Goal: Answer question/provide support

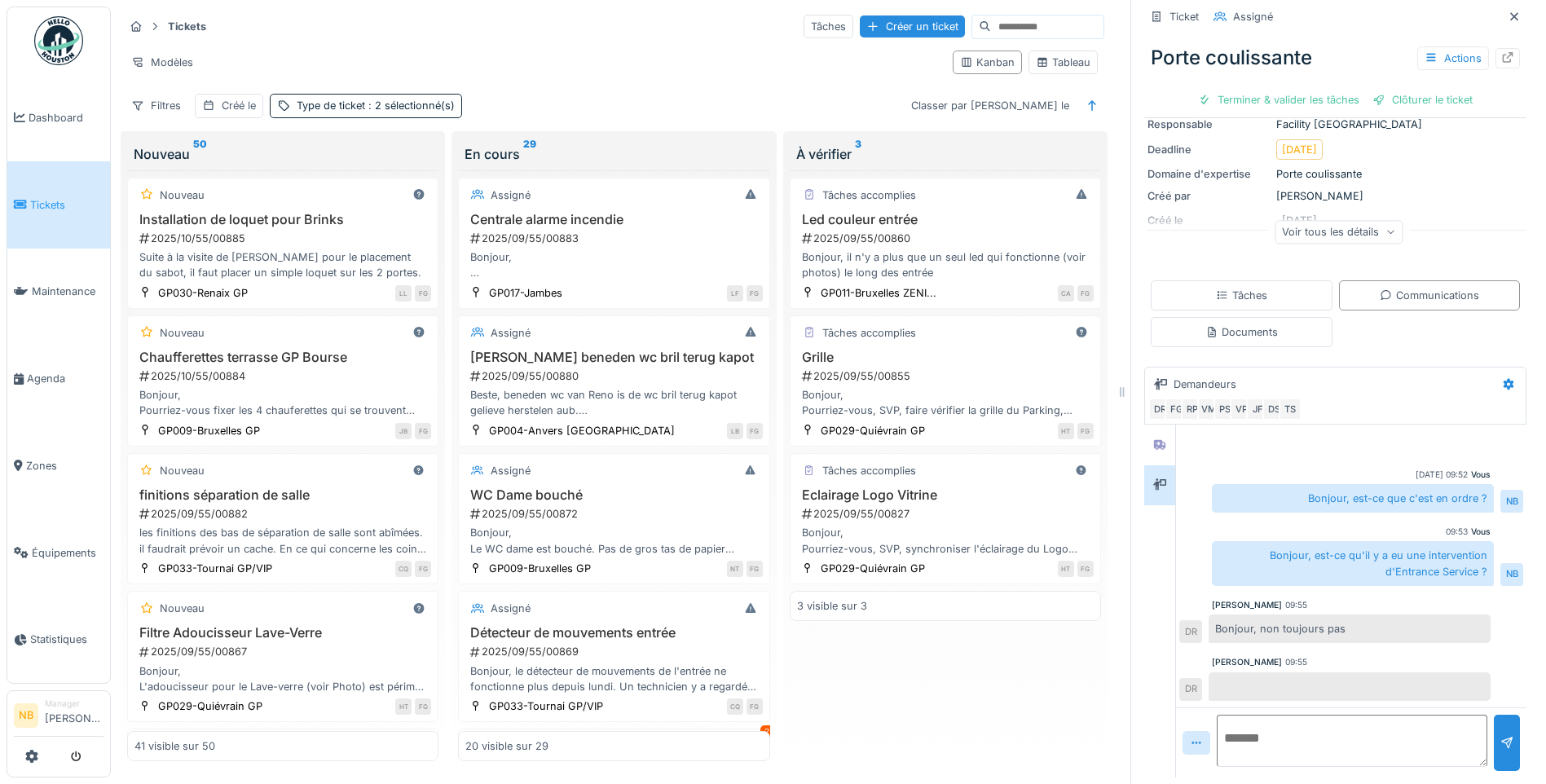
scroll to position [152, 0]
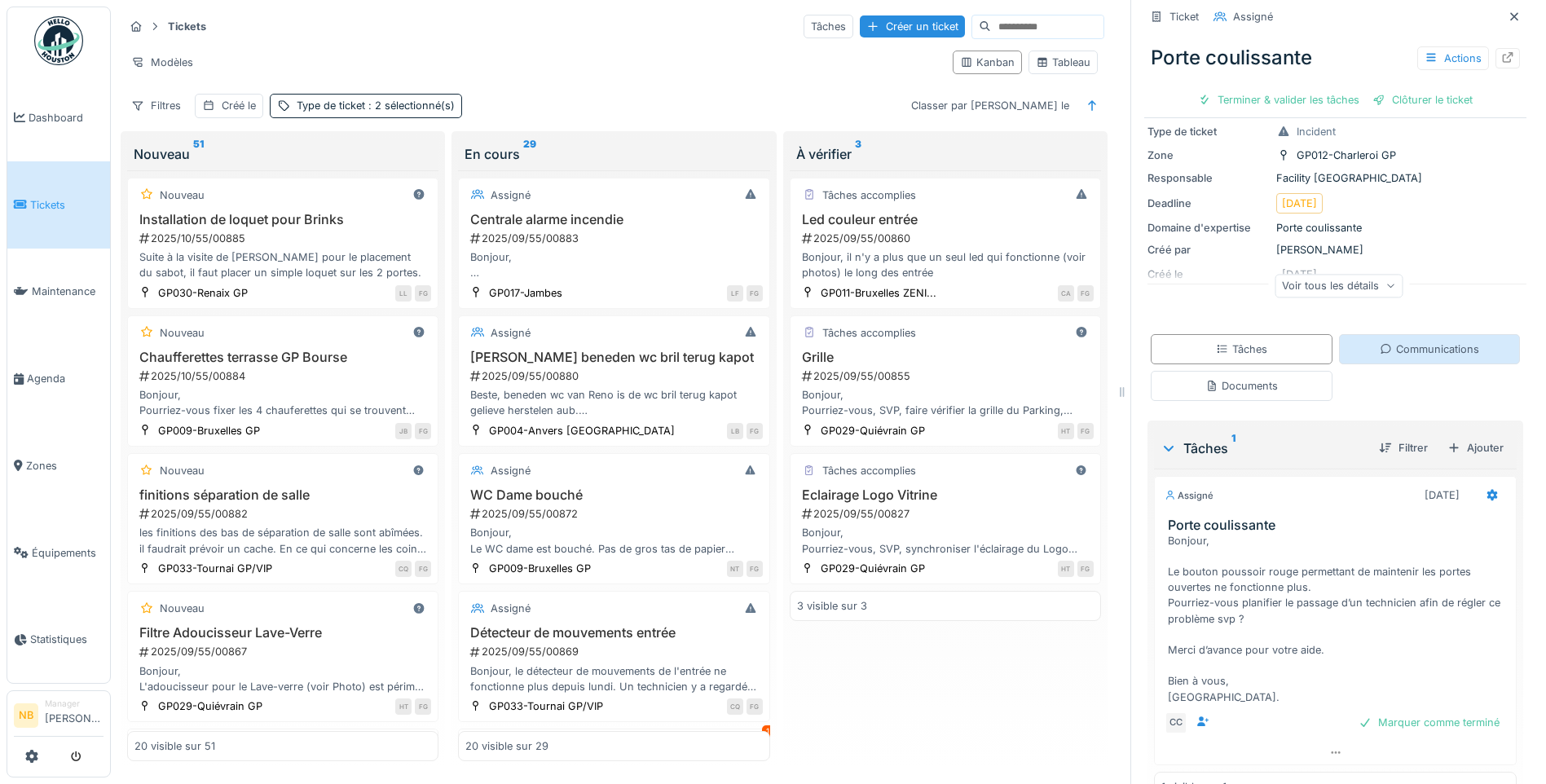
scroll to position [135, 0]
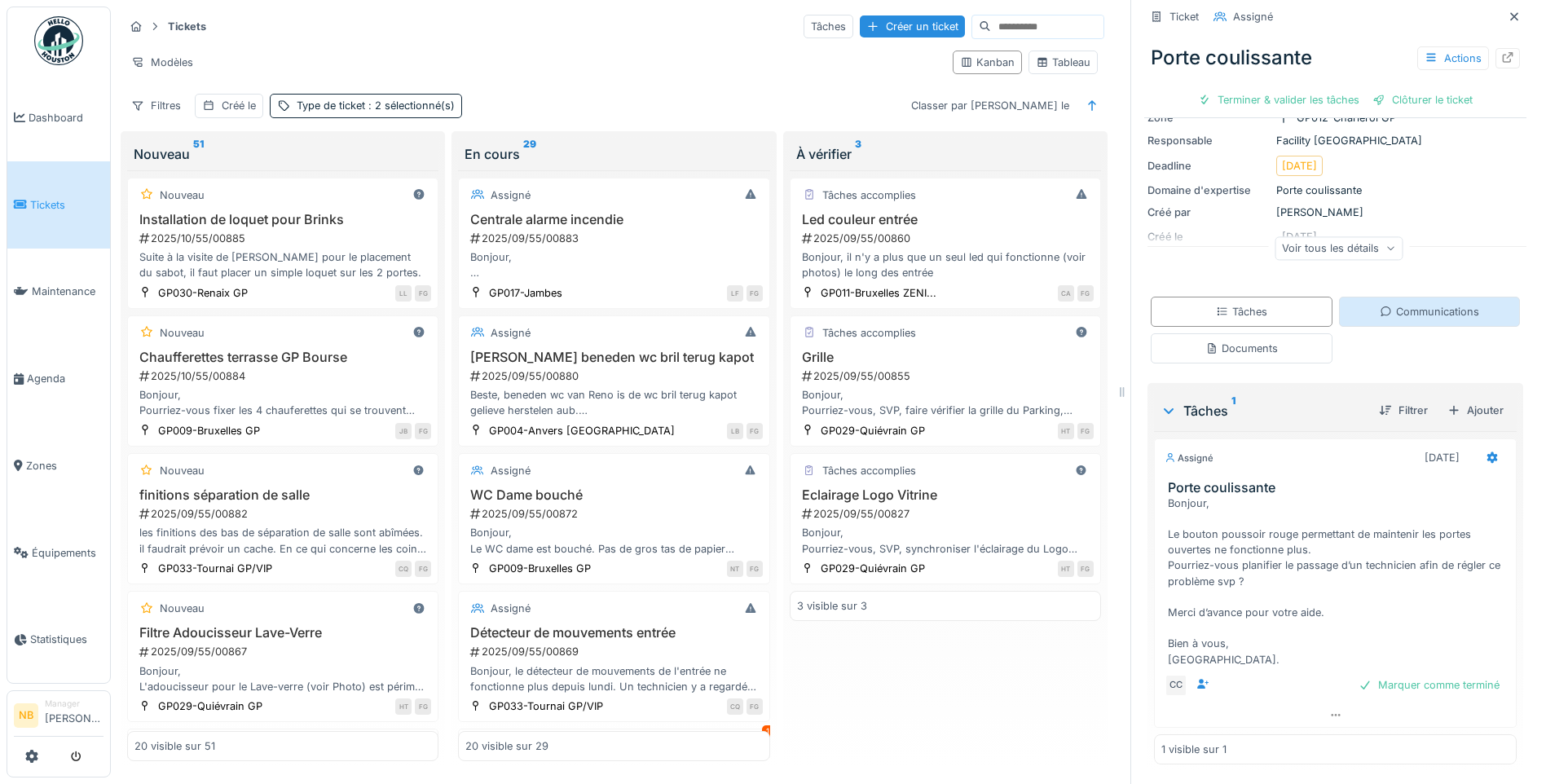
click at [1396, 303] on div "Communications" at bounding box center [1430, 311] width 182 height 30
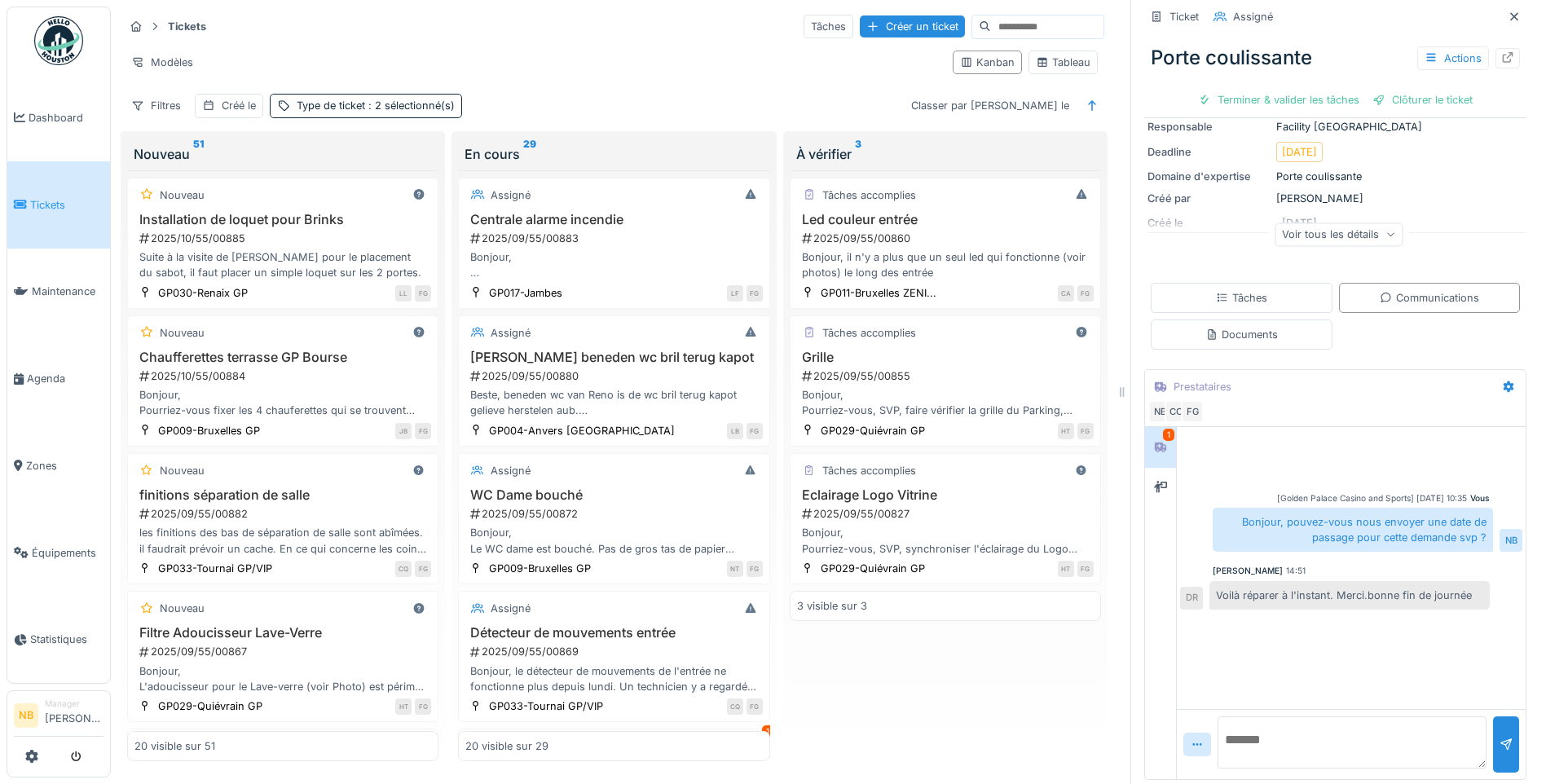
scroll to position [152, 0]
click at [1288, 737] on textarea at bounding box center [1352, 740] width 269 height 52
click at [1318, 220] on div "Voir tous les détails" at bounding box center [1338, 231] width 128 height 23
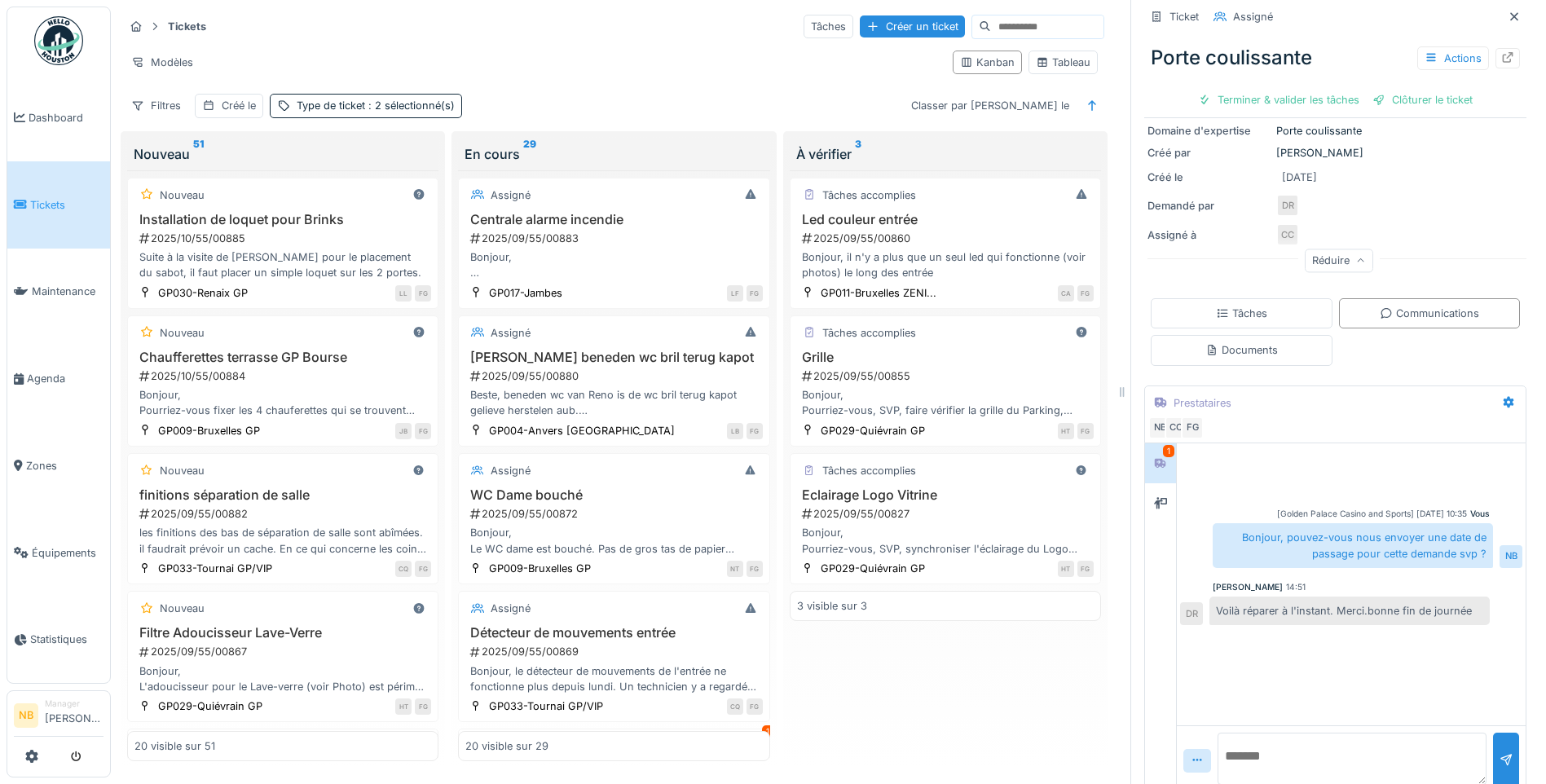
scroll to position [212, 0]
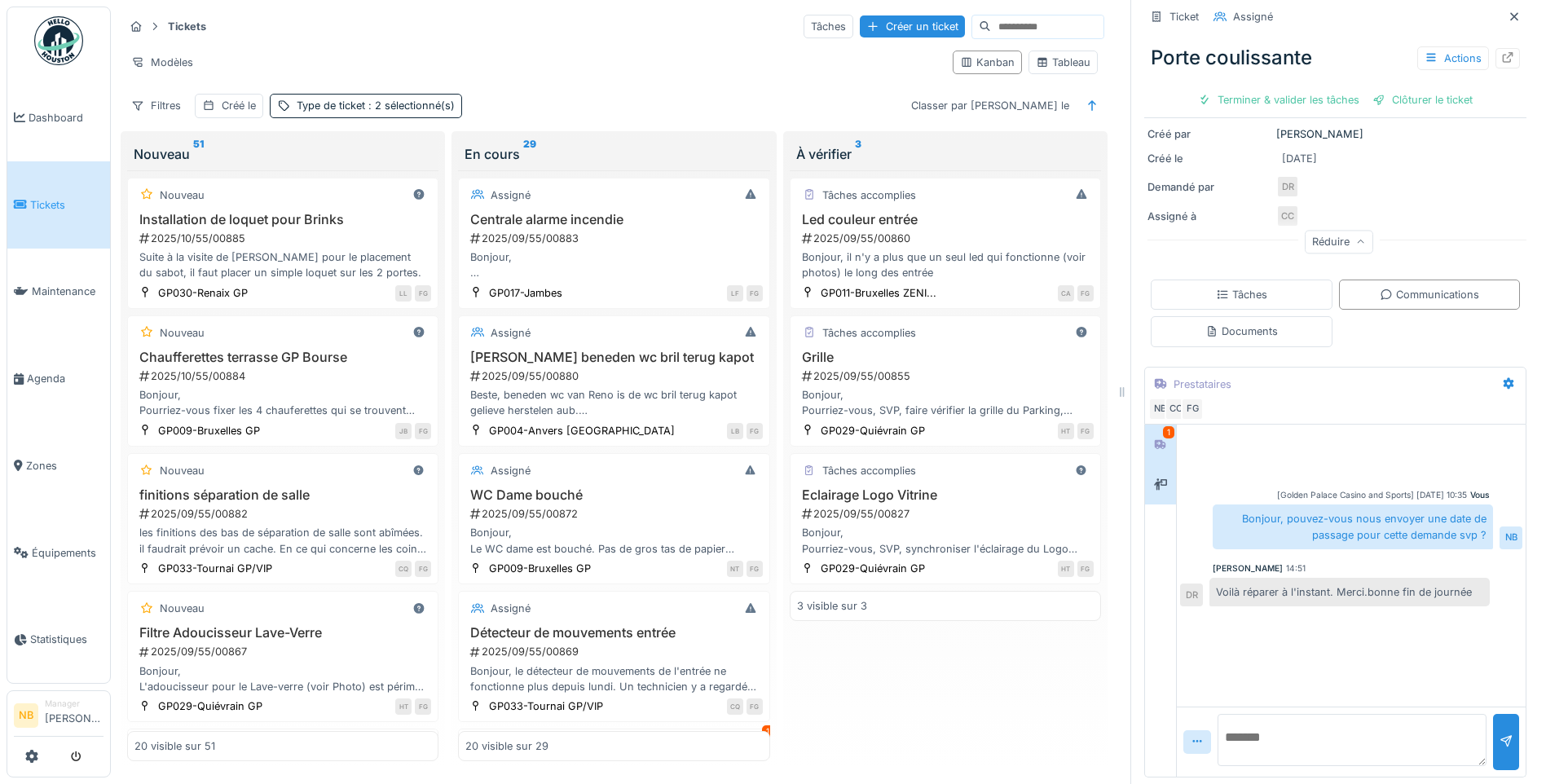
click at [1157, 464] on div at bounding box center [1160, 484] width 31 height 40
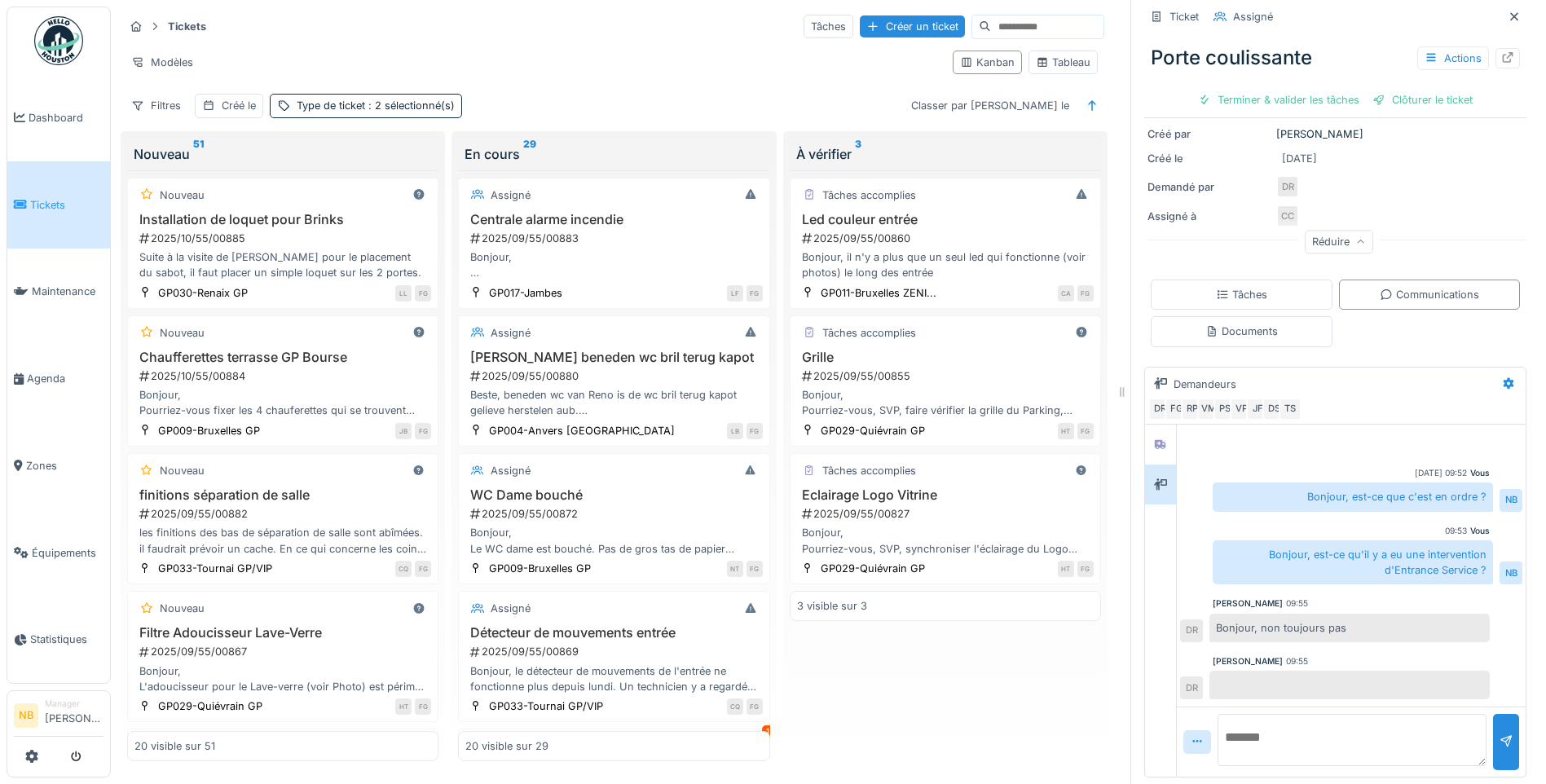
scroll to position [21, 0]
click at [1148, 435] on div at bounding box center [1160, 444] width 24 height 20
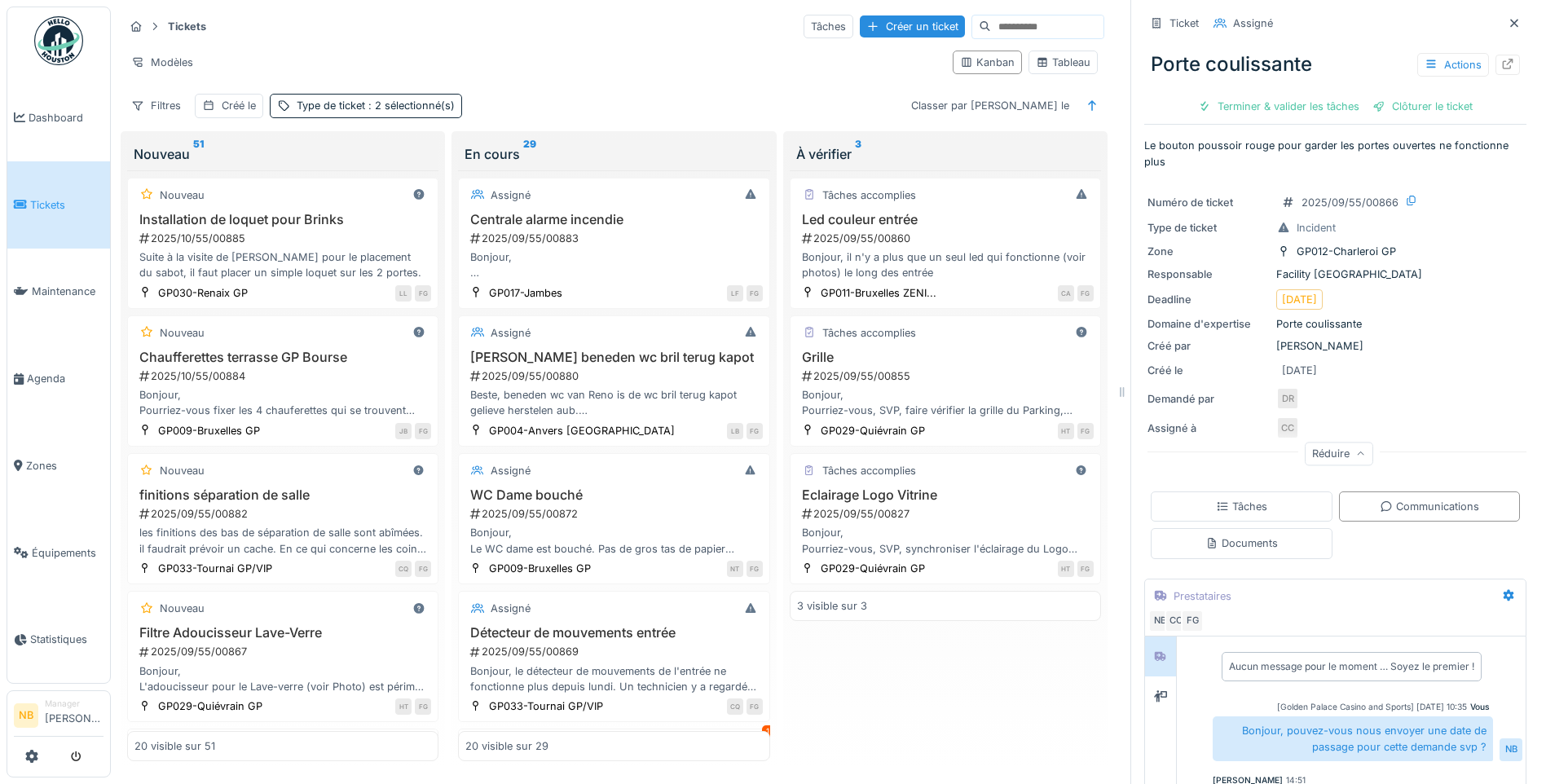
scroll to position [0, 0]
click at [1432, 107] on div "Clôturer le ticket" at bounding box center [1422, 106] width 114 height 22
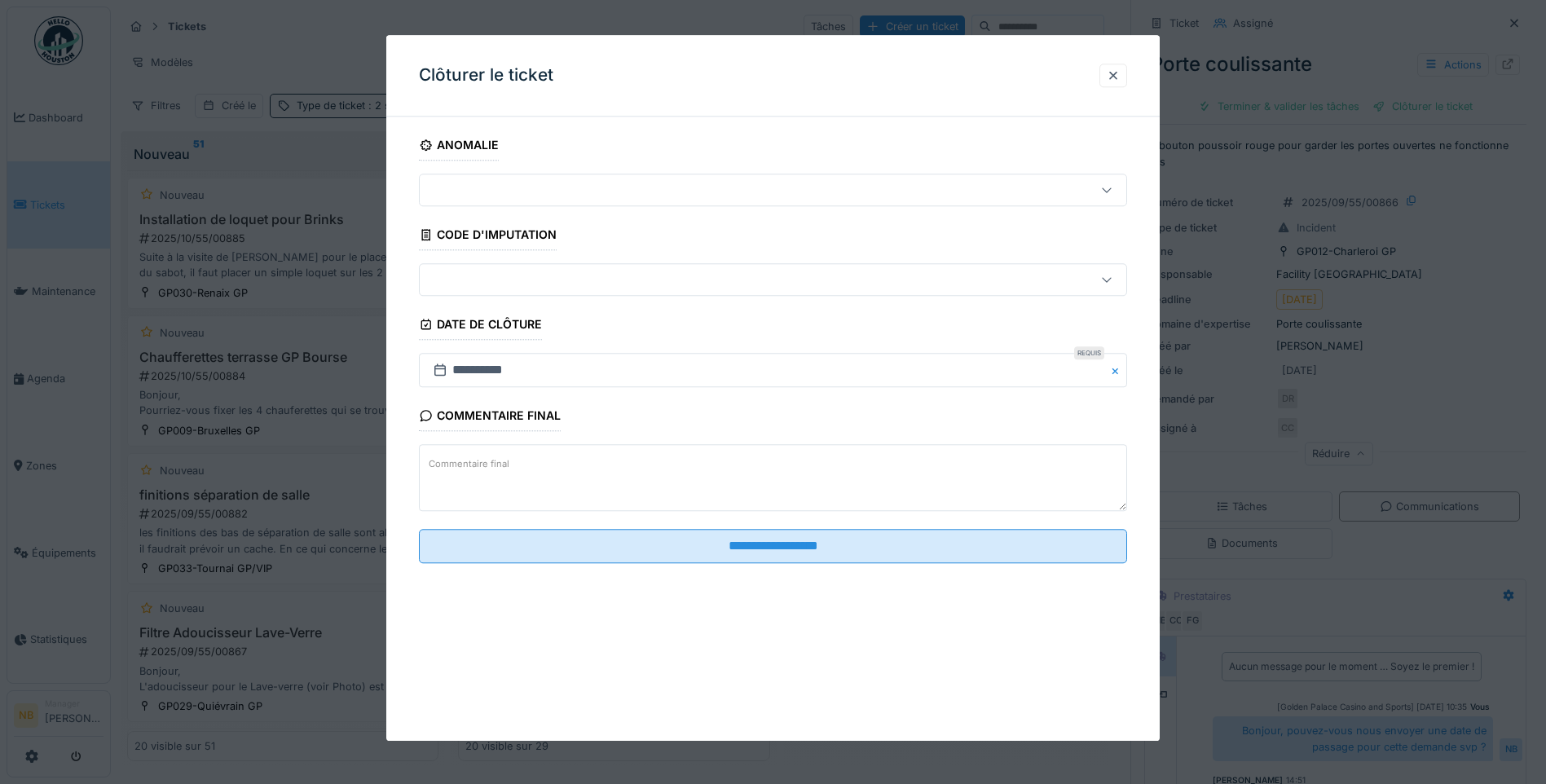
click at [551, 490] on textarea "Commentaire final" at bounding box center [773, 478] width 708 height 67
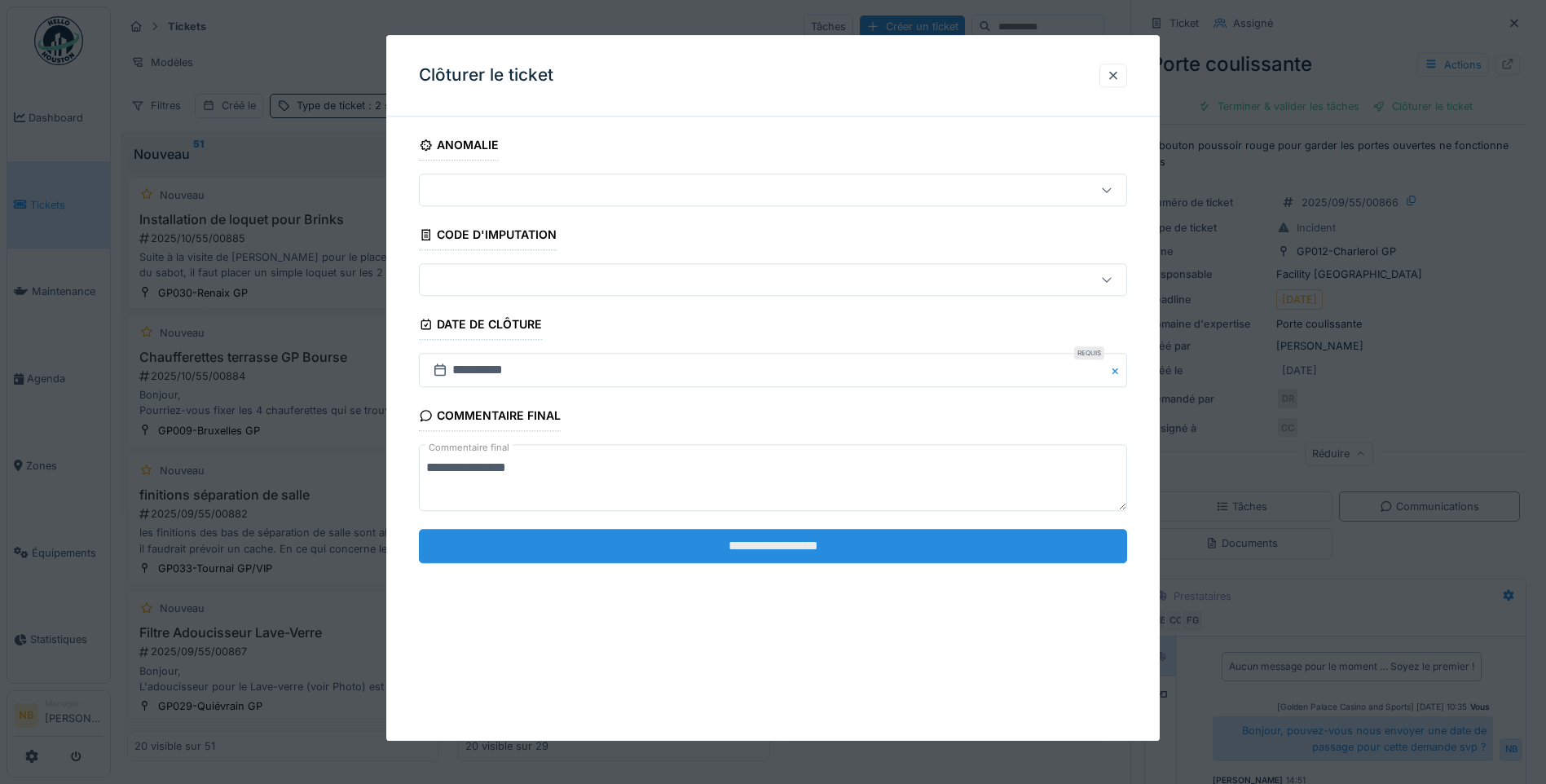
type textarea "**********"
click at [803, 549] on input "**********" at bounding box center [773, 545] width 708 height 34
